Goal: Information Seeking & Learning: Learn about a topic

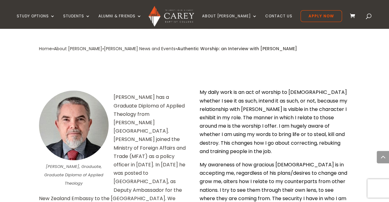
scroll to position [278, 0]
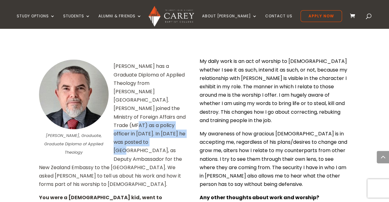
drag, startPoint x: 119, startPoint y: 85, endPoint x: 142, endPoint y: 103, distance: 29.3
click at [142, 103] on p "[PERSON_NAME] has a Graduate Diploma of Applied Theology from [PERSON_NAME][GEO…" at bounding box center [114, 127] width 151 height 131
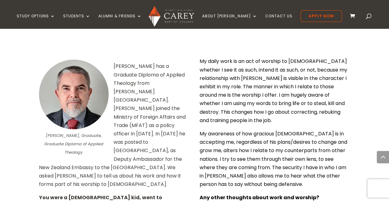
click at [138, 64] on p "[PERSON_NAME] has a Graduate Diploma of Applied Theology from [PERSON_NAME][GEO…" at bounding box center [114, 127] width 151 height 131
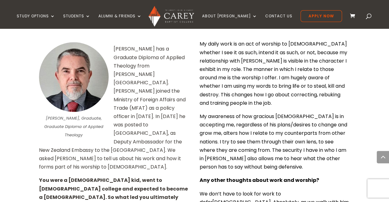
scroll to position [309, 0]
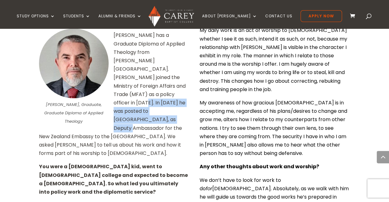
drag, startPoint x: 126, startPoint y: 66, endPoint x: 139, endPoint y: 85, distance: 23.7
click at [139, 85] on p "[PERSON_NAME] has a Graduate Diploma of Applied Theology from [PERSON_NAME][GEO…" at bounding box center [114, 96] width 151 height 131
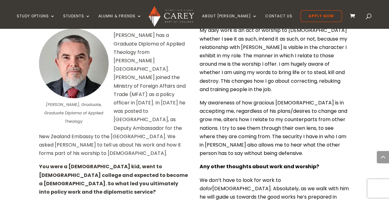
drag, startPoint x: 139, startPoint y: 85, endPoint x: 130, endPoint y: 83, distance: 9.7
click at [130, 87] on p "[PERSON_NAME] has a Graduate Diploma of Applied Theology from [PERSON_NAME][GEO…" at bounding box center [114, 96] width 151 height 131
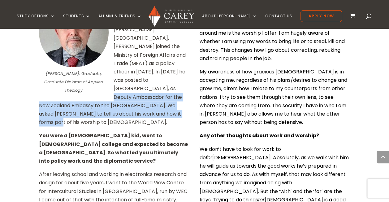
drag, startPoint x: 118, startPoint y: 53, endPoint x: 128, endPoint y: 75, distance: 24.5
click at [128, 75] on p "[PERSON_NAME] has a Graduate Diploma of Applied Theology from [PERSON_NAME][GEO…" at bounding box center [114, 65] width 151 height 131
drag, startPoint x: 128, startPoint y: 75, endPoint x: 122, endPoint y: 74, distance: 6.6
click at [122, 74] on p "[PERSON_NAME] has a Graduate Diploma of Applied Theology from [PERSON_NAME][GEO…" at bounding box center [114, 65] width 151 height 131
click at [118, 49] on p "[PERSON_NAME] has a Graduate Diploma of Applied Theology from [PERSON_NAME][GEO…" at bounding box center [114, 65] width 151 height 131
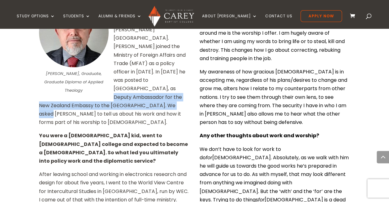
drag, startPoint x: 115, startPoint y: 49, endPoint x: 122, endPoint y: 65, distance: 17.6
click at [122, 65] on p "[PERSON_NAME] has a Graduate Diploma of Applied Theology from [PERSON_NAME][GEO…" at bounding box center [114, 65] width 151 height 131
drag, startPoint x: 122, startPoint y: 65, endPoint x: 116, endPoint y: 63, distance: 6.5
click at [115, 63] on p "[PERSON_NAME] has a Graduate Diploma of Applied Theology from [PERSON_NAME][GEO…" at bounding box center [114, 65] width 151 height 131
click at [119, 58] on p "[PERSON_NAME] has a Graduate Diploma of Applied Theology from [PERSON_NAME][GEO…" at bounding box center [114, 65] width 151 height 131
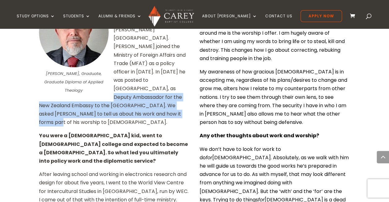
drag, startPoint x: 115, startPoint y: 53, endPoint x: 124, endPoint y: 76, distance: 24.5
click at [124, 76] on p "[PERSON_NAME] has a Graduate Diploma of Applied Theology from [PERSON_NAME][GEO…" at bounding box center [114, 65] width 151 height 131
drag, startPoint x: 124, startPoint y: 76, endPoint x: 164, endPoint y: 79, distance: 40.0
click at [163, 79] on p "[PERSON_NAME] has a Graduate Diploma of Applied Theology from [PERSON_NAME][GEO…" at bounding box center [114, 65] width 151 height 131
click at [153, 83] on p "[PERSON_NAME] has a Graduate Diploma of Applied Theology from [PERSON_NAME][GEO…" at bounding box center [114, 65] width 151 height 131
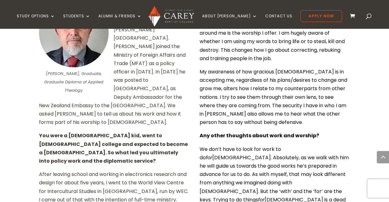
click at [154, 81] on p "[PERSON_NAME] has a Graduate Diploma of Applied Theology from [PERSON_NAME][GEO…" at bounding box center [114, 65] width 151 height 131
click at [131, 81] on p "[PERSON_NAME] has a Graduate Diploma of Applied Theology from [PERSON_NAME][GEO…" at bounding box center [114, 65] width 151 height 131
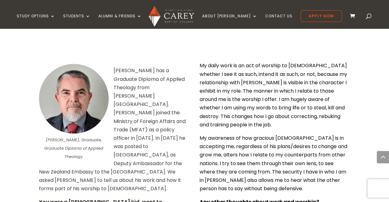
scroll to position [247, 0]
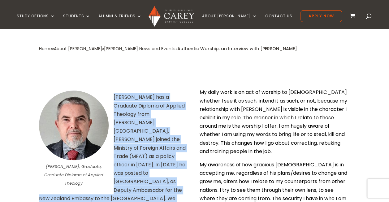
drag, startPoint x: 113, startPoint y: 67, endPoint x: 137, endPoint y: 166, distance: 101.3
click at [137, 166] on p "[PERSON_NAME] has a Graduate Diploma of Applied Theology from [PERSON_NAME][GEO…" at bounding box center [114, 158] width 151 height 131
drag, startPoint x: 137, startPoint y: 166, endPoint x: 165, endPoint y: 112, distance: 60.7
click at [166, 113] on p "[PERSON_NAME] has a Graduate Diploma of Applied Theology from [PERSON_NAME][GEO…" at bounding box center [114, 158] width 151 height 131
click at [154, 107] on p "[PERSON_NAME] has a Graduate Diploma of Applied Theology from [PERSON_NAME][GEO…" at bounding box center [114, 158] width 151 height 131
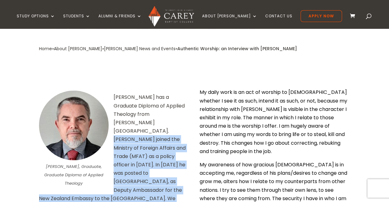
drag, startPoint x: 165, startPoint y: 94, endPoint x: 129, endPoint y: 170, distance: 84.7
click at [129, 170] on p "[PERSON_NAME] has a Graduate Diploma of Applied Theology from [PERSON_NAME][GEO…" at bounding box center [114, 158] width 151 height 131
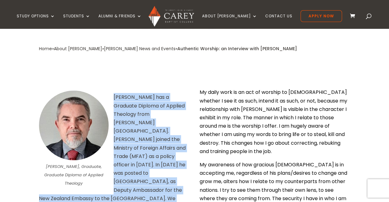
drag, startPoint x: 114, startPoint y: 67, endPoint x: 118, endPoint y: 169, distance: 101.5
click at [118, 169] on p "[PERSON_NAME] has a Graduate Diploma of Applied Theology from [PERSON_NAME][GEO…" at bounding box center [114, 158] width 151 height 131
copy p "[PERSON_NAME] has a Graduate Diploma of Applied Theology from [PERSON_NAME][GEO…"
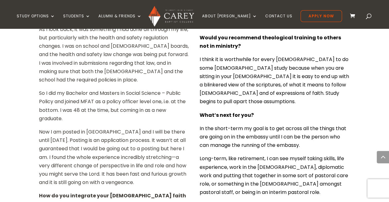
scroll to position [711, 0]
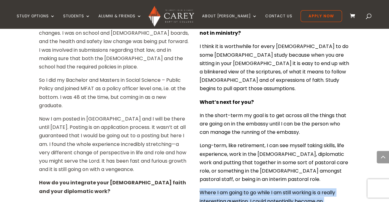
drag, startPoint x: 199, startPoint y: 129, endPoint x: 315, endPoint y: 187, distance: 130.0
copy p "Where I am going to go while I am still working is a really interesting questio…"
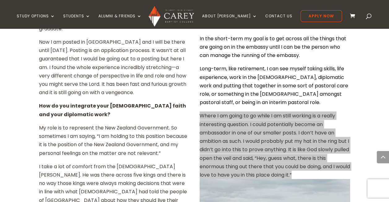
scroll to position [804, 0]
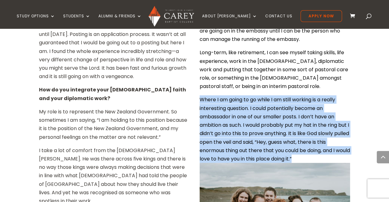
click at [261, 95] on p "Where I am going to go while I am still working is a really interesting questio…" at bounding box center [274, 128] width 151 height 67
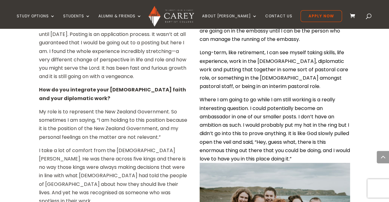
scroll to position [866, 0]
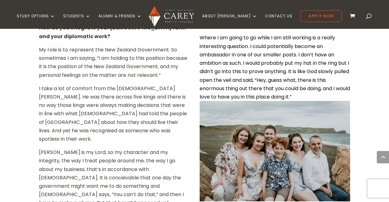
click at [285, 105] on img at bounding box center [274, 151] width 151 height 100
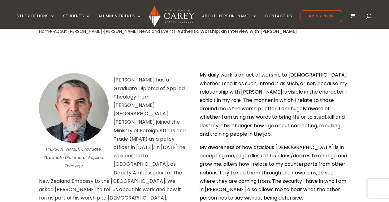
scroll to position [278, 0]
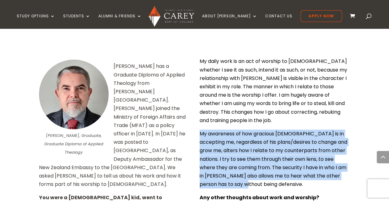
drag, startPoint x: 199, startPoint y: 98, endPoint x: 252, endPoint y: 143, distance: 69.8
click at [252, 143] on p "My awareness of how gracious [DEMOGRAPHIC_DATA] is in accepting me, regardless …" at bounding box center [274, 161] width 151 height 64
drag, startPoint x: 252, startPoint y: 143, endPoint x: 245, endPoint y: 106, distance: 37.9
click at [245, 129] on p "My awareness of how gracious [DEMOGRAPHIC_DATA] is in accepting me, regardless …" at bounding box center [274, 161] width 151 height 64
click at [249, 129] on p "My awareness of how gracious [DEMOGRAPHIC_DATA] is in accepting me, regardless …" at bounding box center [274, 161] width 151 height 64
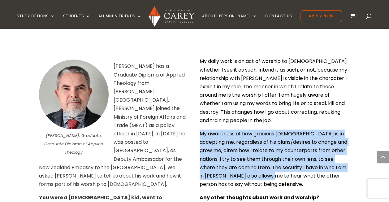
drag, startPoint x: 199, startPoint y: 94, endPoint x: 276, endPoint y: 139, distance: 88.7
click at [276, 139] on p "My awareness of how gracious [DEMOGRAPHIC_DATA] is in accepting me, regardless …" at bounding box center [274, 161] width 151 height 64
drag, startPoint x: 276, startPoint y: 139, endPoint x: 210, endPoint y: 93, distance: 80.4
click at [246, 129] on p "My awareness of how gracious [DEMOGRAPHIC_DATA] is in accepting me, regardless …" at bounding box center [274, 161] width 151 height 64
click at [265, 129] on p "My awareness of how gracious [DEMOGRAPHIC_DATA] is in accepting me, regardless …" at bounding box center [274, 161] width 151 height 64
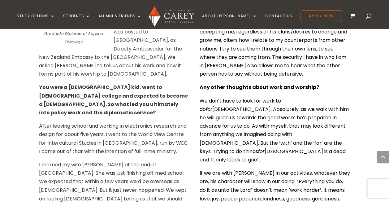
scroll to position [402, 0]
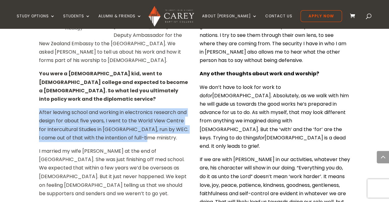
drag, startPoint x: 37, startPoint y: 57, endPoint x: 144, endPoint y: 83, distance: 109.7
drag, startPoint x: 144, startPoint y: 83, endPoint x: 77, endPoint y: 77, distance: 67.7
click at [77, 108] on p "After leaving school and working in electronics research and design for about f…" at bounding box center [114, 127] width 151 height 39
click at [58, 108] on p "After leaving school and working in electronics research and design for about f…" at bounding box center [114, 127] width 151 height 39
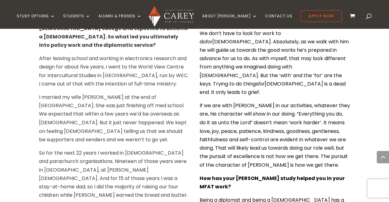
scroll to position [464, 0]
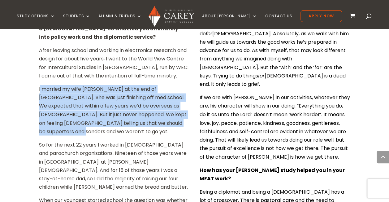
drag, startPoint x: 40, startPoint y: 35, endPoint x: 174, endPoint y: 72, distance: 139.0
click at [174, 85] on p "I married my wife [PERSON_NAME] at the end of [GEOGRAPHIC_DATA]. She was just f…" at bounding box center [114, 112] width 151 height 55
drag, startPoint x: 174, startPoint y: 72, endPoint x: 115, endPoint y: 62, distance: 59.6
click at [115, 85] on p "I married my wife [PERSON_NAME] at the end of [GEOGRAPHIC_DATA]. She was just f…" at bounding box center [114, 112] width 151 height 55
click at [71, 85] on p "I married my wife [PERSON_NAME] at the end of [GEOGRAPHIC_DATA]. She was just f…" at bounding box center [114, 112] width 151 height 55
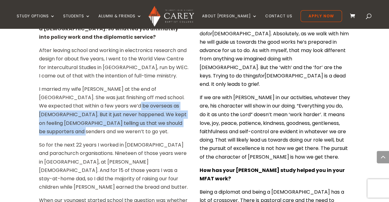
drag, startPoint x: 97, startPoint y: 51, endPoint x: 172, endPoint y: 75, distance: 78.3
click at [172, 85] on p "I married my wife [PERSON_NAME] at the end of [GEOGRAPHIC_DATA]. She was just f…" at bounding box center [114, 112] width 151 height 55
drag, startPoint x: 172, startPoint y: 75, endPoint x: 77, endPoint y: 66, distance: 95.3
click at [77, 85] on p "I married my wife [PERSON_NAME] at the end of [GEOGRAPHIC_DATA]. She was just f…" at bounding box center [114, 112] width 151 height 55
click at [78, 85] on p "I married my wife [PERSON_NAME] at the end of [GEOGRAPHIC_DATA]. She was just f…" at bounding box center [114, 112] width 151 height 55
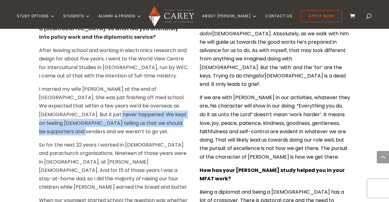
drag, startPoint x: 73, startPoint y: 56, endPoint x: 173, endPoint y: 69, distance: 100.7
click at [173, 85] on p "I married my wife [PERSON_NAME] at the end of [GEOGRAPHIC_DATA]. She was just f…" at bounding box center [114, 112] width 151 height 55
drag, startPoint x: 173, startPoint y: 69, endPoint x: 85, endPoint y: 67, distance: 87.9
click at [95, 85] on p "I married my wife [PERSON_NAME] at the end of [GEOGRAPHIC_DATA]. She was just f…" at bounding box center [114, 112] width 151 height 55
click at [55, 85] on p "I married my wife [PERSON_NAME] at the end of [GEOGRAPHIC_DATA]. She was just f…" at bounding box center [114, 112] width 151 height 55
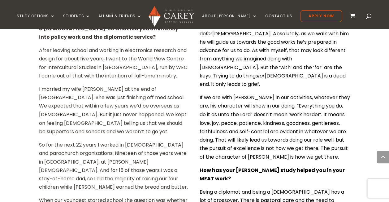
scroll to position [495, 0]
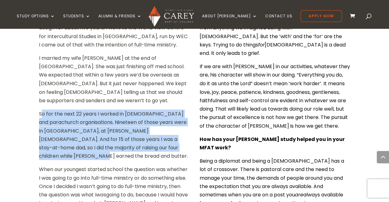
drag, startPoint x: 41, startPoint y: 50, endPoint x: 182, endPoint y: 82, distance: 144.6
click at [182, 109] on p "So for the next 22 years I worked in [DEMOGRAPHIC_DATA] and parachurch organisa…" at bounding box center [114, 136] width 151 height 55
click at [102, 109] on p "So for the next 22 years I worked in [DEMOGRAPHIC_DATA] and parachurch organisa…" at bounding box center [114, 136] width 151 height 55
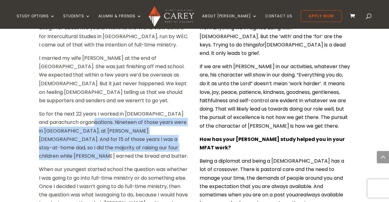
drag, startPoint x: 80, startPoint y: 59, endPoint x: 177, endPoint y: 89, distance: 101.6
click at [177, 109] on p "So for the next 22 years I worked in [DEMOGRAPHIC_DATA] and parachurch organisa…" at bounding box center [114, 136] width 151 height 55
click at [75, 109] on p "So for the next 22 years I worked in [DEMOGRAPHIC_DATA] and parachurch organisa…" at bounding box center [114, 136] width 151 height 55
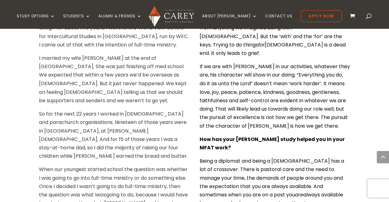
scroll to position [526, 0]
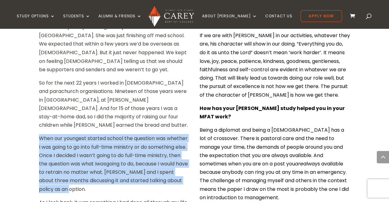
drag, startPoint x: 40, startPoint y: 67, endPoint x: 91, endPoint y: 114, distance: 69.4
click at [91, 134] on p "When our youngest started school the question was whether I was going to go int…" at bounding box center [114, 166] width 151 height 64
drag, startPoint x: 91, startPoint y: 114, endPoint x: 116, endPoint y: 118, distance: 24.9
click at [121, 134] on p "When our youngest started school the question was whether I was going to go int…" at bounding box center [114, 166] width 151 height 64
click at [105, 134] on p "When our youngest started school the question was whether I was going to go int…" at bounding box center [114, 166] width 151 height 64
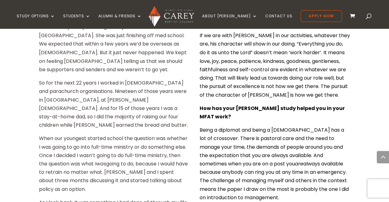
drag, startPoint x: 66, startPoint y: 101, endPoint x: 46, endPoint y: 89, distance: 23.3
click at [49, 134] on p "When our youngest started school the question was whether I was going to go int…" at bounding box center [114, 166] width 151 height 64
drag, startPoint x: 46, startPoint y: 89, endPoint x: 33, endPoint y: 66, distance: 26.3
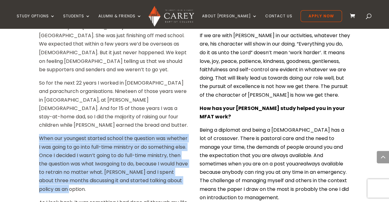
drag, startPoint x: 34, startPoint y: 66, endPoint x: 111, endPoint y: 116, distance: 91.4
drag, startPoint x: 111, startPoint y: 116, endPoint x: 126, endPoint y: 118, distance: 15.0
click at [126, 134] on p "When our youngest started school the question was whether I was going to go int…" at bounding box center [114, 166] width 151 height 64
click at [72, 134] on p "When our youngest started school the question was whether I was going to go int…" at bounding box center [114, 166] width 151 height 64
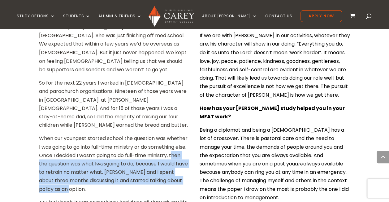
drag, startPoint x: 40, startPoint y: 92, endPoint x: 98, endPoint y: 121, distance: 65.3
click at [98, 134] on p "When our youngest started school the question was whether I was going to go int…" at bounding box center [114, 166] width 151 height 64
drag, startPoint x: 98, startPoint y: 121, endPoint x: 130, endPoint y: 124, distance: 31.6
click at [130, 134] on p "When our youngest started school the question was whether I was going to go int…" at bounding box center [114, 166] width 151 height 64
click at [120, 134] on p "When our youngest started school the question was whether I was going to go int…" at bounding box center [114, 166] width 151 height 64
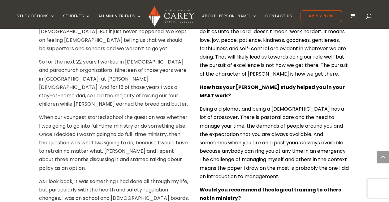
scroll to position [557, 0]
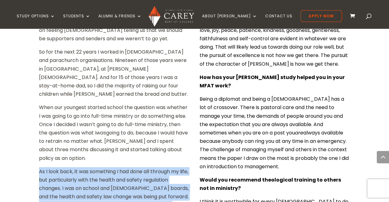
drag, startPoint x: 33, startPoint y: 100, endPoint x: 105, endPoint y: 151, distance: 88.0
drag, startPoint x: 105, startPoint y: 151, endPoint x: 146, endPoint y: 96, distance: 68.2
click at [146, 167] on p "As I look back, it was something I had done all through my life, but particular…" at bounding box center [114, 199] width 151 height 64
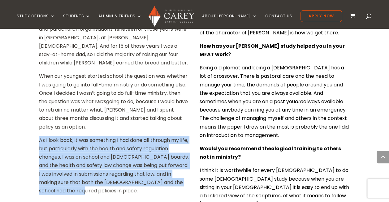
click at [66, 136] on p "As I look back, it was something I had done all through my life, but particular…" at bounding box center [114, 168] width 151 height 64
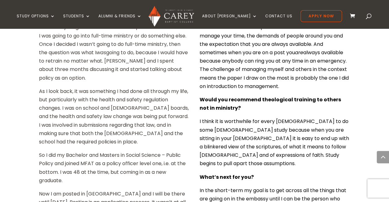
scroll to position [649, 0]
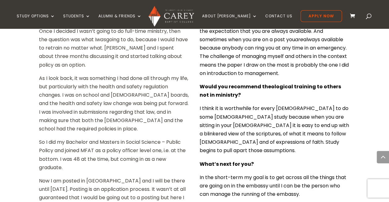
click at [49, 138] on p "So I did my Bachelor and Masters in Social Science – Public Policy and joined M…" at bounding box center [114, 157] width 151 height 39
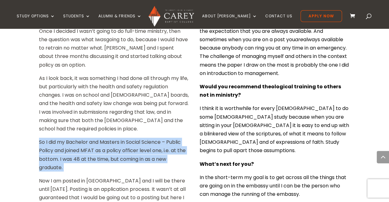
click at [49, 138] on p "So I did my Bachelor and Masters in Social Science – Public Policy and joined M…" at bounding box center [114, 157] width 151 height 39
drag, startPoint x: 49, startPoint y: 76, endPoint x: 105, endPoint y: 102, distance: 62.0
click at [105, 138] on p "So I did my Bachelor and Masters in Social Science – Public Policy and joined M…" at bounding box center [114, 157] width 151 height 39
click at [93, 138] on p "So I did my Bachelor and Masters in Social Science – Public Policy and joined M…" at bounding box center [114, 157] width 151 height 39
drag, startPoint x: 83, startPoint y: 93, endPoint x: 35, endPoint y: 70, distance: 52.7
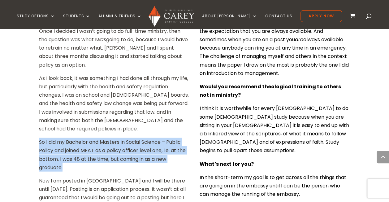
click at [116, 138] on p "So I did my Bachelor and Masters in Social Science – Public Policy and joined M…" at bounding box center [114, 157] width 151 height 39
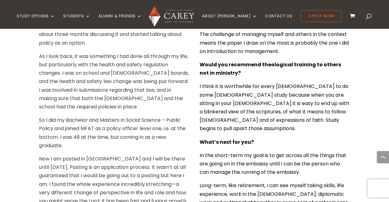
scroll to position [680, 0]
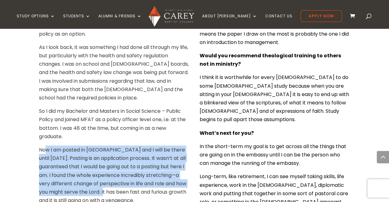
drag, startPoint x: 45, startPoint y: 78, endPoint x: 99, endPoint y: 119, distance: 68.0
click at [99, 145] on p "Now I am posted in [GEOGRAPHIC_DATA] and I will be there until [DATE]. Posting …" at bounding box center [114, 177] width 151 height 64
drag, startPoint x: 99, startPoint y: 119, endPoint x: 163, endPoint y: 85, distance: 72.9
click at [163, 145] on p "Now I am posted in [GEOGRAPHIC_DATA] and I will be there until [DATE]. Posting …" at bounding box center [114, 177] width 151 height 64
click at [60, 145] on p "Now I am posted in [GEOGRAPHIC_DATA] and I will be there until [DATE]. Posting …" at bounding box center [114, 177] width 151 height 64
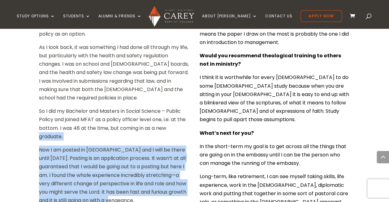
drag, startPoint x: 38, startPoint y: 73, endPoint x: 136, endPoint y: 135, distance: 115.7
drag, startPoint x: 136, startPoint y: 135, endPoint x: 178, endPoint y: 128, distance: 42.7
click at [178, 145] on p "Now I am posted in [GEOGRAPHIC_DATA] and I will be there until [DATE]. Posting …" at bounding box center [114, 177] width 151 height 64
click at [126, 145] on p "Now I am posted in [GEOGRAPHIC_DATA] and I will be there until [DATE]. Posting …" at bounding box center [114, 177] width 151 height 64
